Goal: Information Seeking & Learning: Learn about a topic

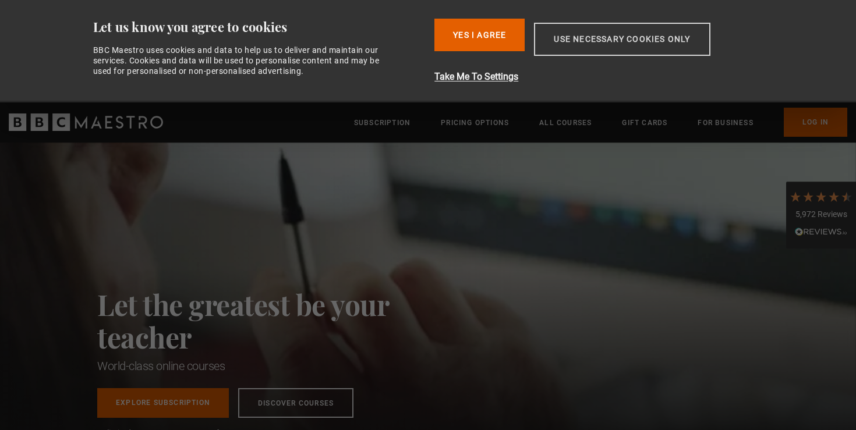
click at [587, 55] on button "Use necessary cookies only" at bounding box center [622, 39] width 176 height 33
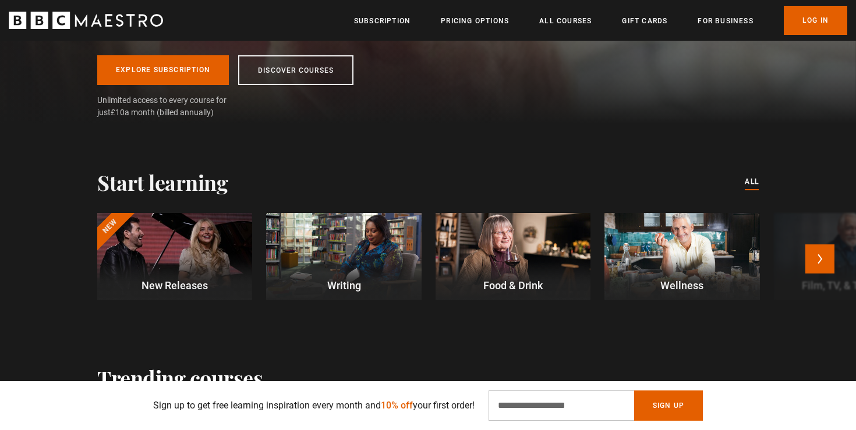
scroll to position [0, 153]
click at [831, 257] on button "Next" at bounding box center [820, 259] width 29 height 29
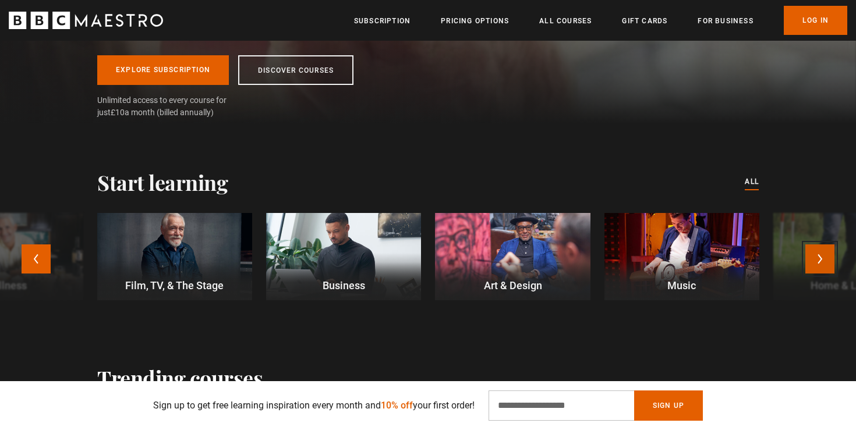
click at [815, 260] on button "Next" at bounding box center [820, 259] width 29 height 29
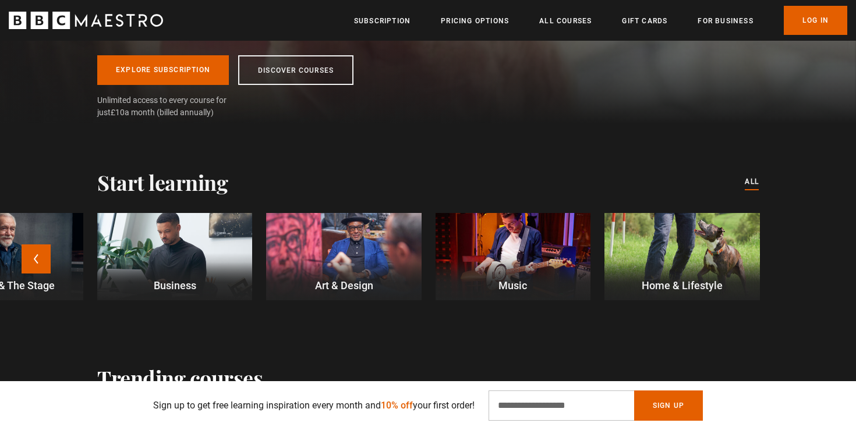
click at [624, 252] on div at bounding box center [682, 256] width 155 height 87
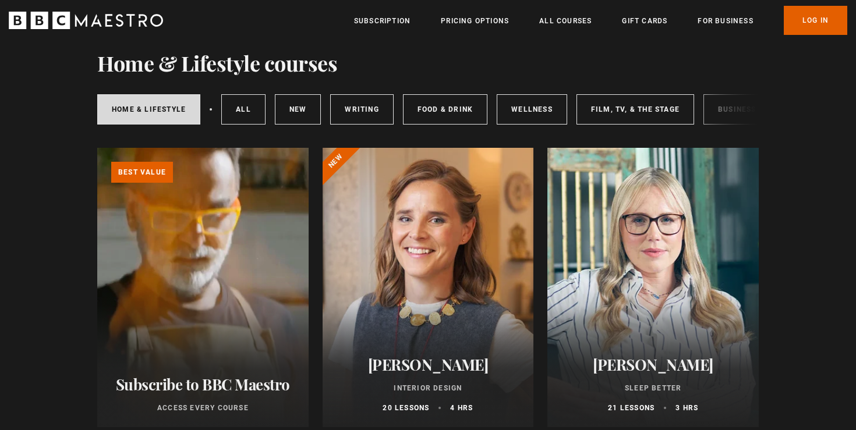
click at [451, 303] on div at bounding box center [428, 288] width 211 height 280
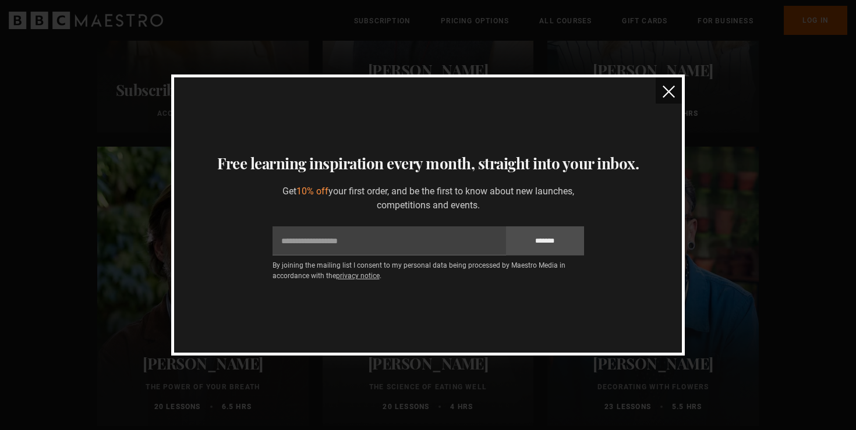
scroll to position [430, 0]
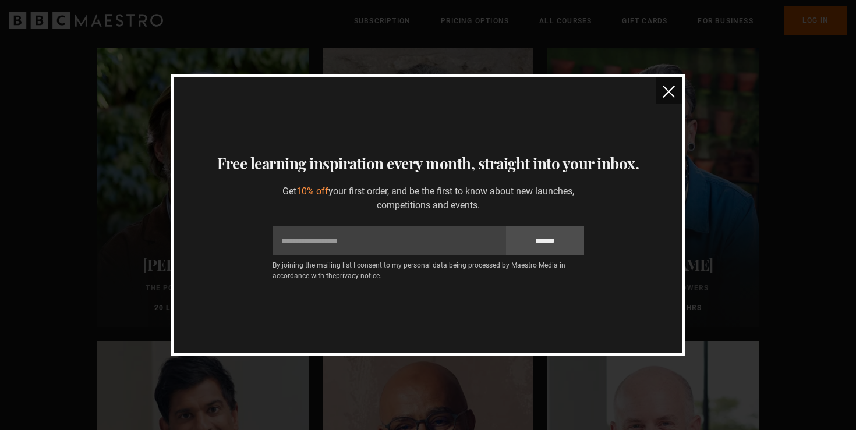
click at [662, 100] on button "close" at bounding box center [669, 90] width 26 height 26
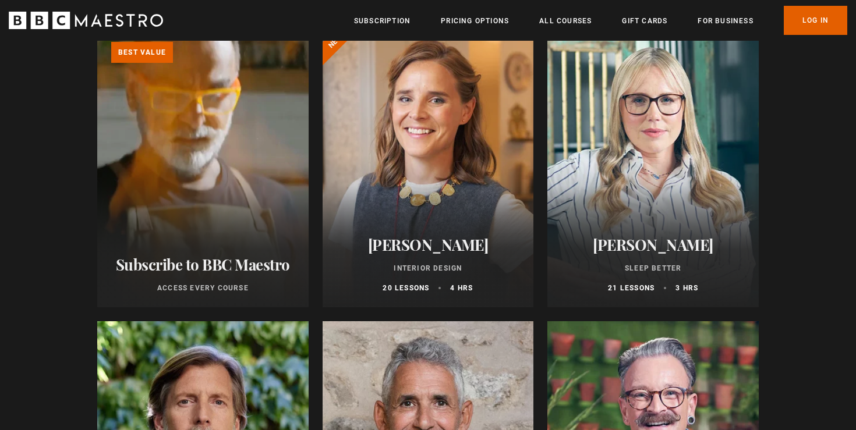
scroll to position [0, 0]
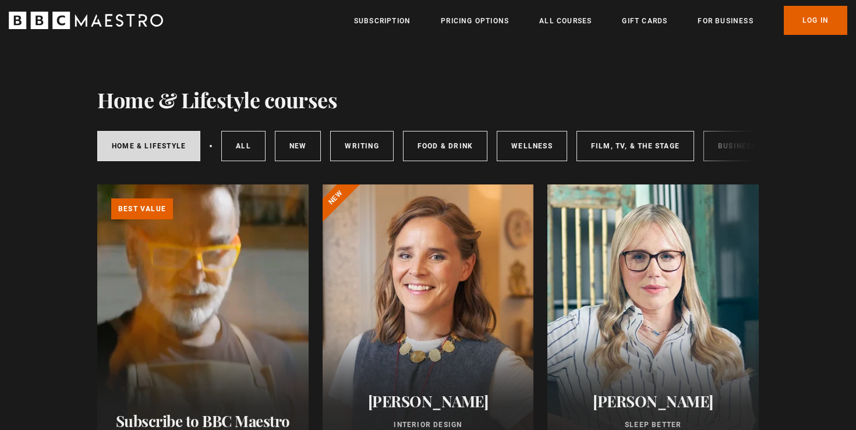
click at [408, 210] on div at bounding box center [428, 325] width 211 height 280
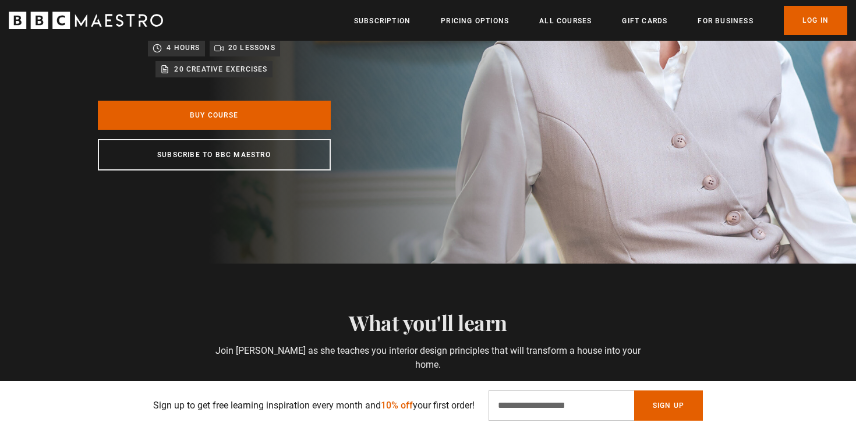
scroll to position [479, 0]
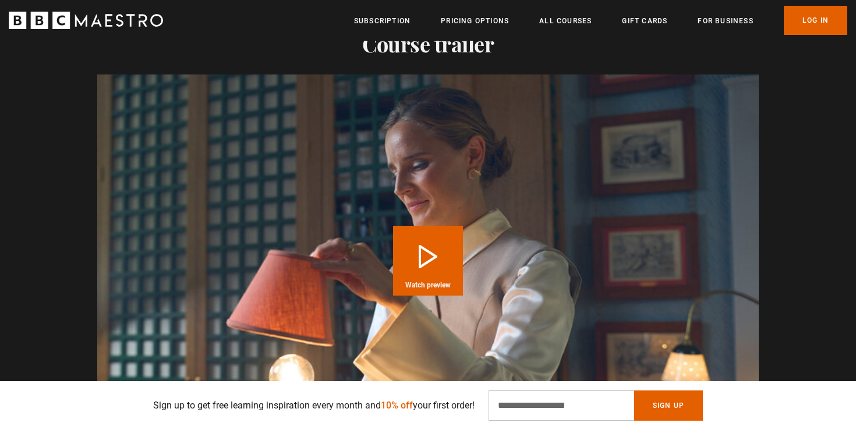
scroll to position [1188, 0]
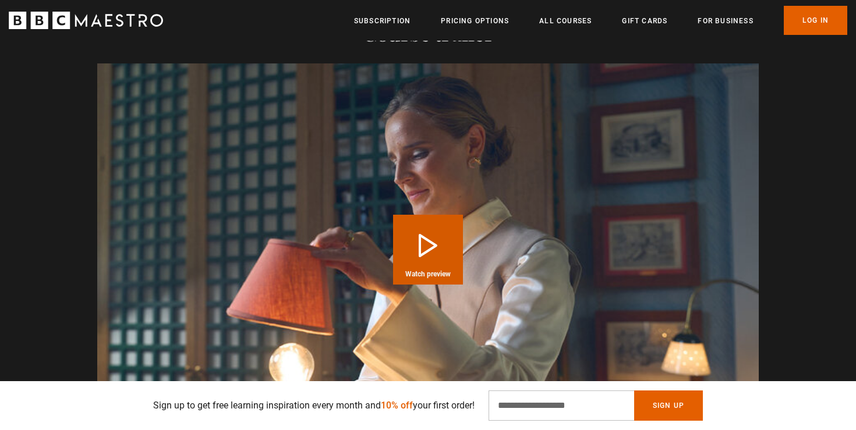
click at [462, 256] on button "Play Course overview for Interior Design with [PERSON_NAME] Watch preview" at bounding box center [428, 250] width 70 height 70
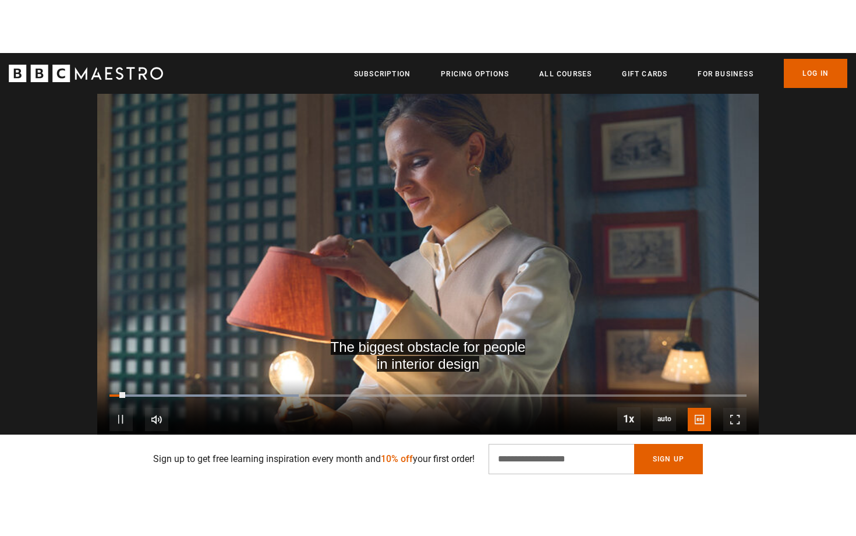
scroll to position [0, 153]
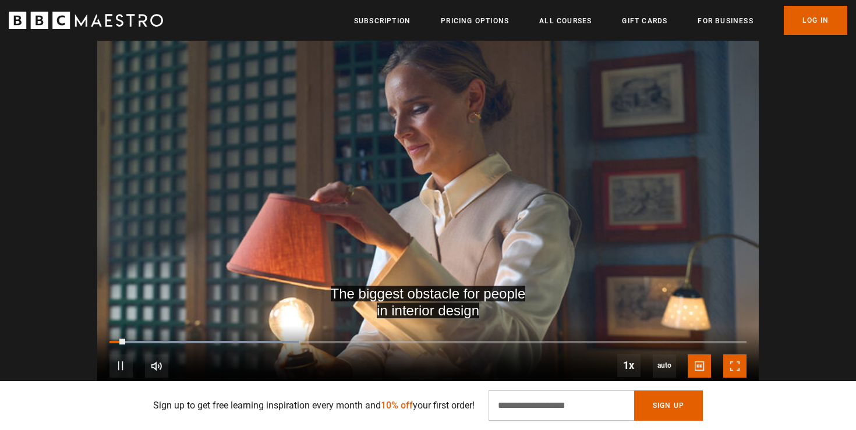
click at [738, 369] on span "Video Player" at bounding box center [734, 366] width 23 height 23
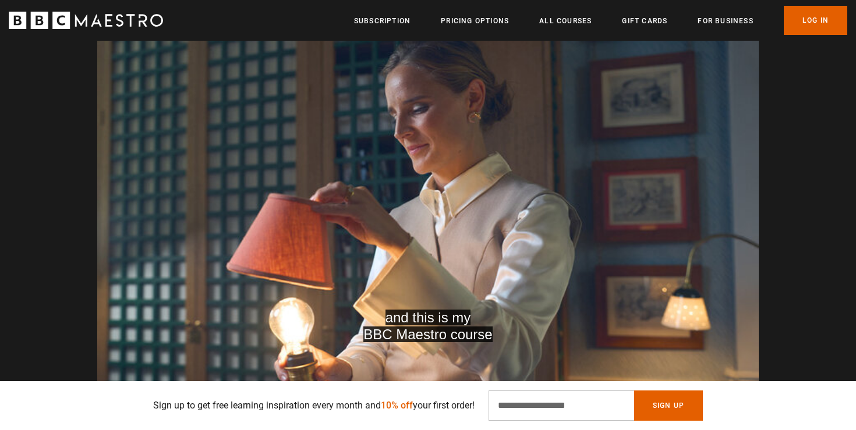
scroll to position [0, 1526]
